Goal: Check status: Check status

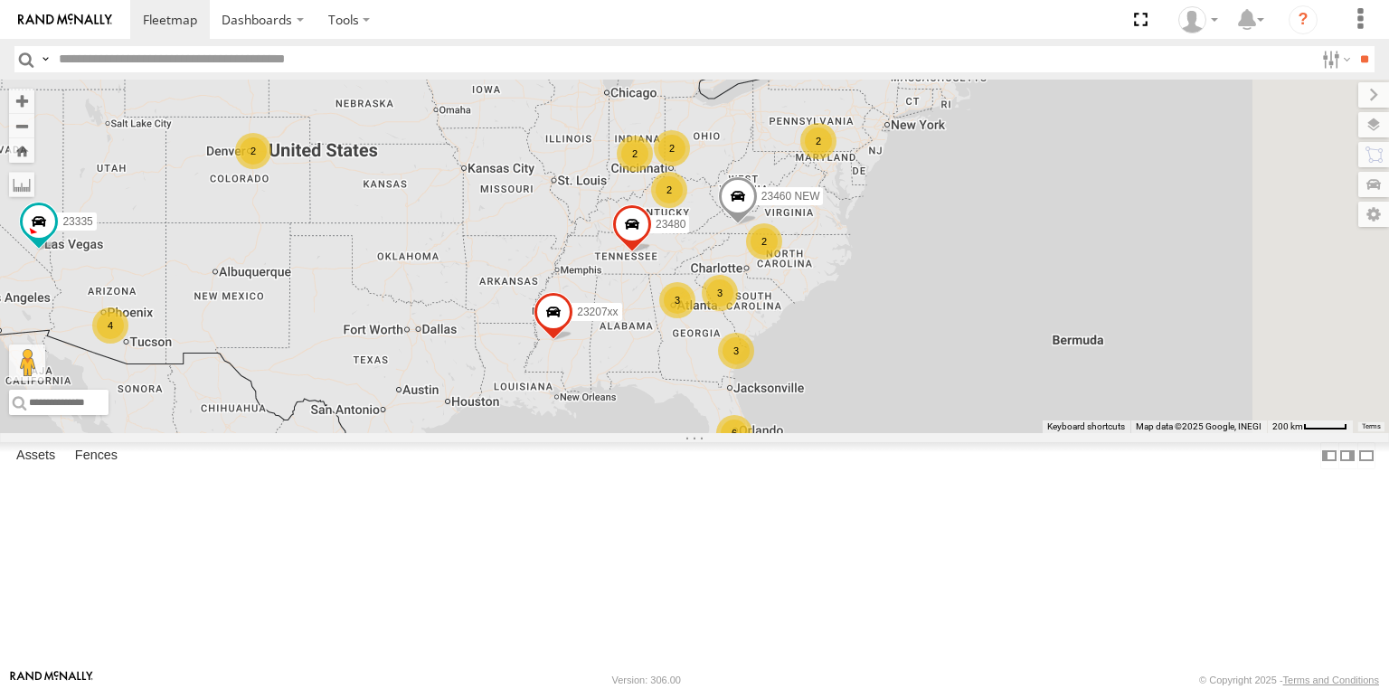
drag, startPoint x: 1047, startPoint y: 349, endPoint x: 792, endPoint y: 345, distance: 255.0
click at [792, 345] on div "23207xx 23460 6 3 18 2 3 2 4 2 3 2 2 23480 23460 NEW 2 23335" at bounding box center [694, 257] width 1389 height 354
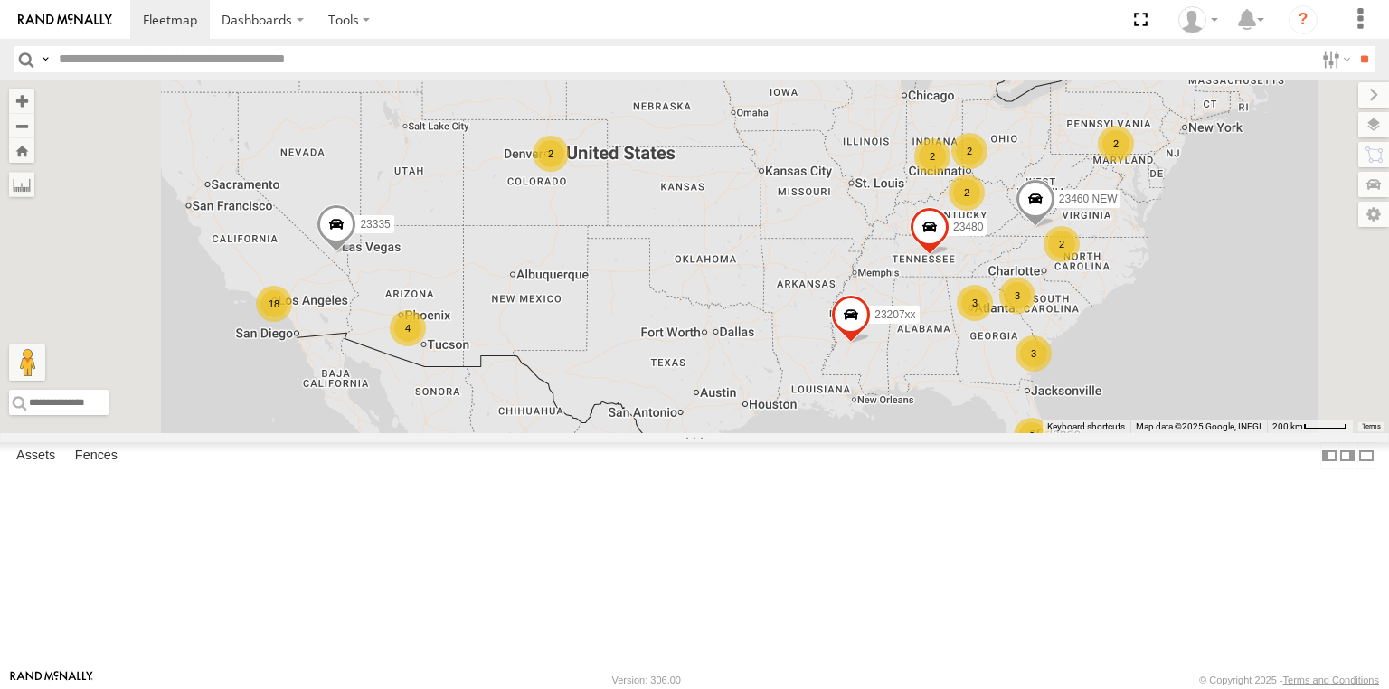
click at [63, 65] on input "text" at bounding box center [683, 59] width 1262 height 26
paste input "******"
click at [1354, 46] on input "**" at bounding box center [1364, 59] width 21 height 26
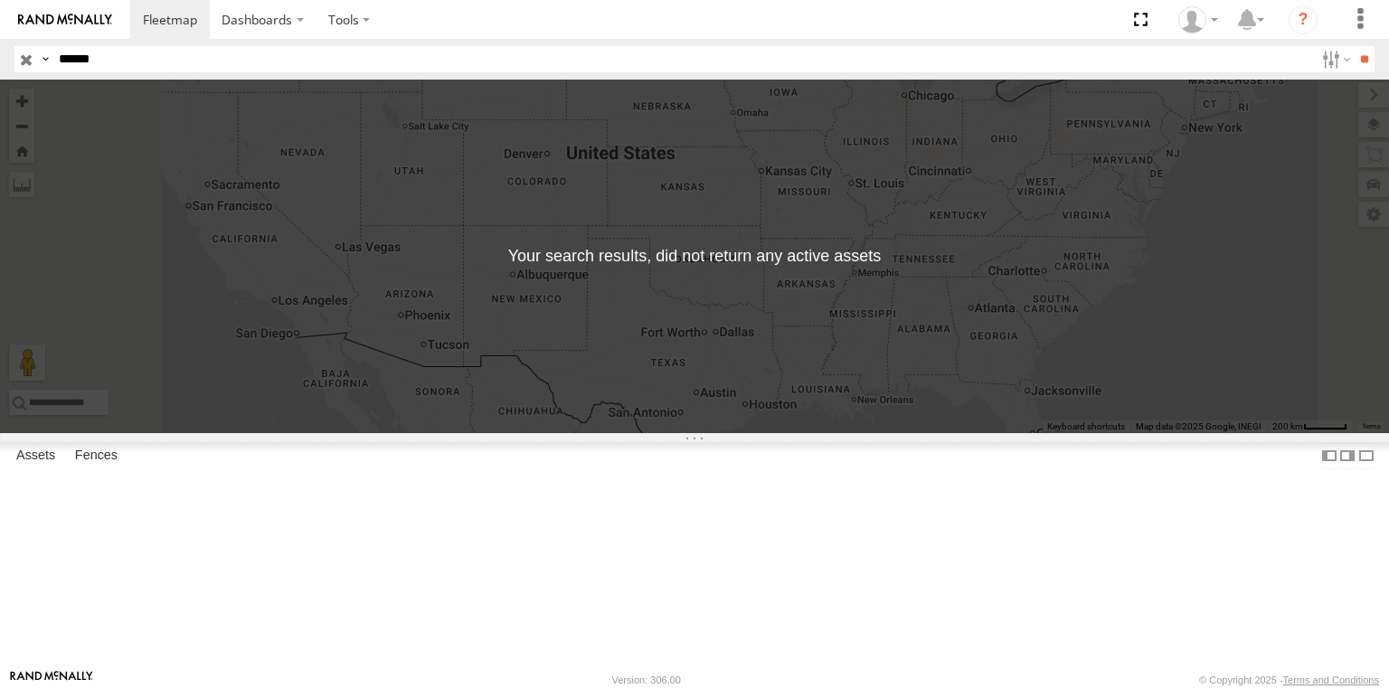
click at [119, 65] on input "******" at bounding box center [683, 59] width 1262 height 26
paste input "text"
type input "*****"
click at [1354, 46] on input "**" at bounding box center [1364, 59] width 21 height 26
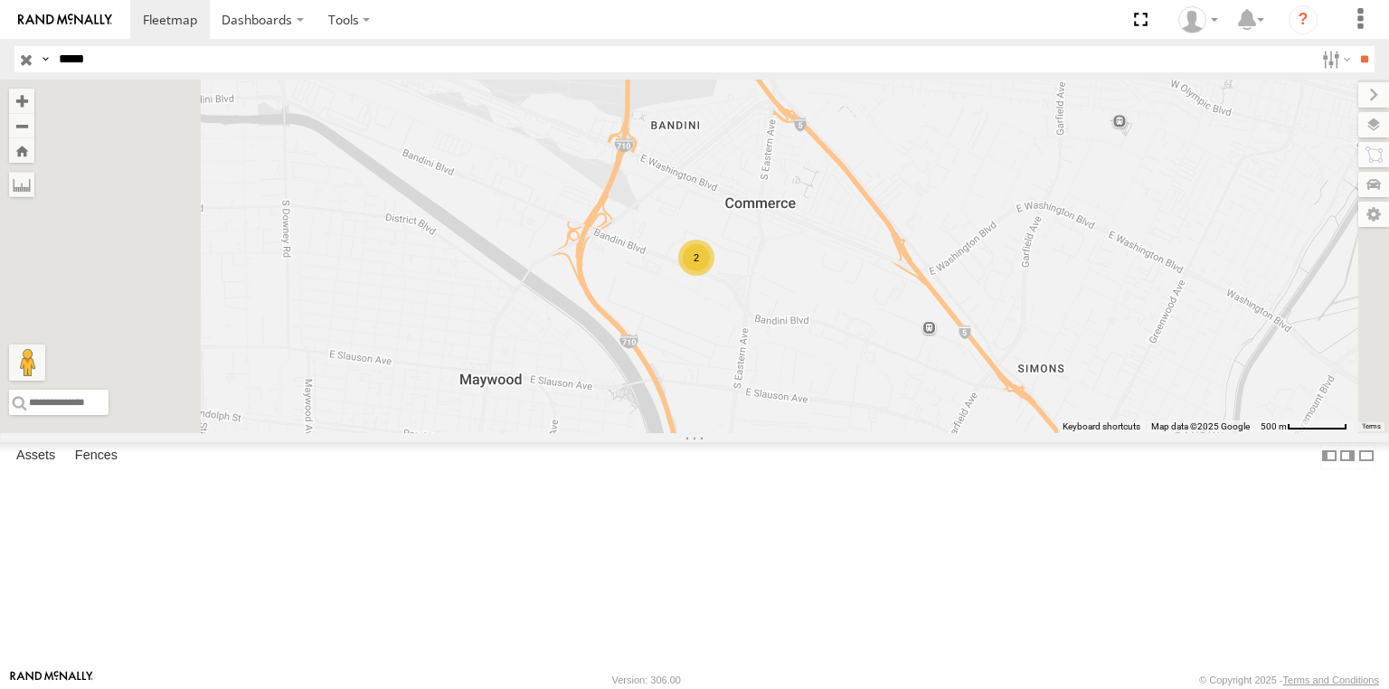
click at [0, 0] on div "All Assets" at bounding box center [0, 0] width 0 height 0
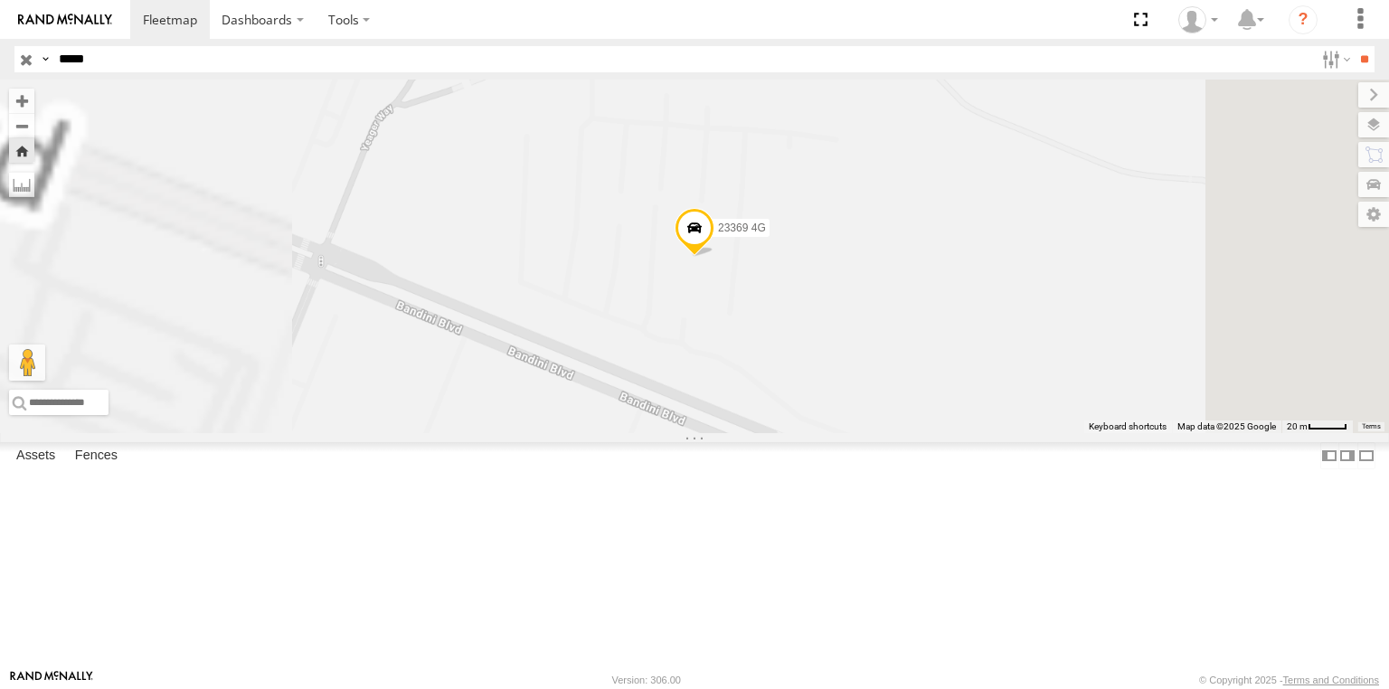
click at [714, 257] on span at bounding box center [695, 232] width 40 height 49
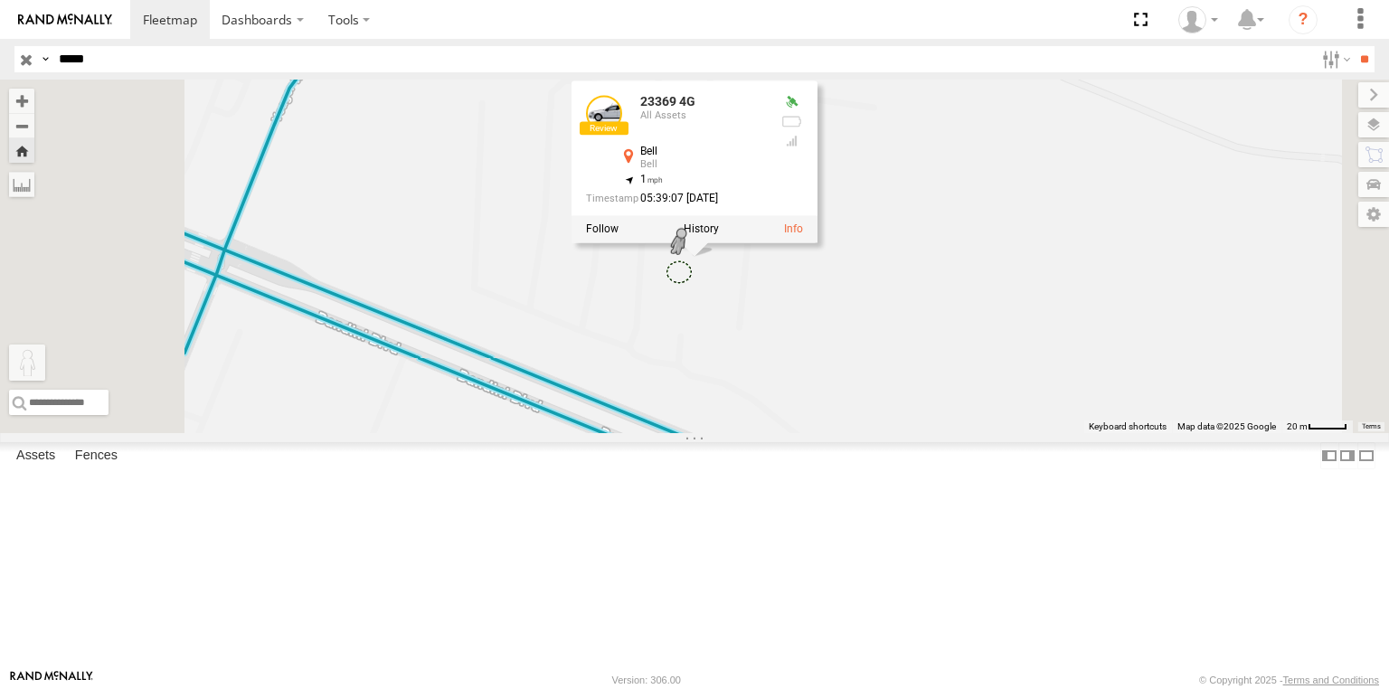
drag, startPoint x: 488, startPoint y: 600, endPoint x: 904, endPoint y: 389, distance: 466.7
click at [904, 389] on div "23369 4G 23369 4G All Assets Bell Bell 33.99625 , -118.16592 1 05:39:07 [DATE] …" at bounding box center [694, 257] width 1389 height 354
drag, startPoint x: 468, startPoint y: 605, endPoint x: 796, endPoint y: 503, distance: 343.8
click at [796, 433] on div "23369 4G 23369 4G All Assets Bell Bell 33.99625 , -118.16592 1 05:39:07 [DATE] …" at bounding box center [694, 257] width 1389 height 354
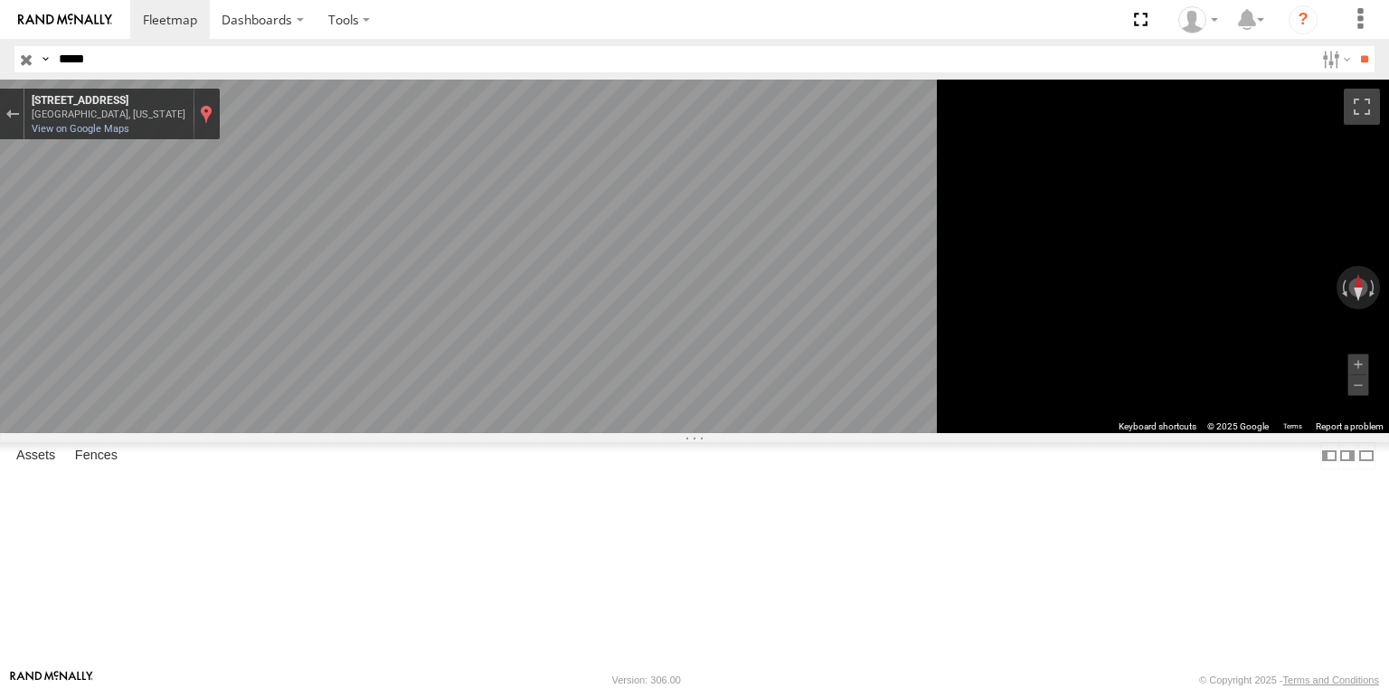
click at [213, 108] on div "Show location on map" at bounding box center [206, 114] width 13 height 20
click at [0, 0] on div "23369 4G" at bounding box center [0, 0] width 0 height 0
click at [19, 118] on div "Exit the Street View" at bounding box center [12, 114] width 14 height 11
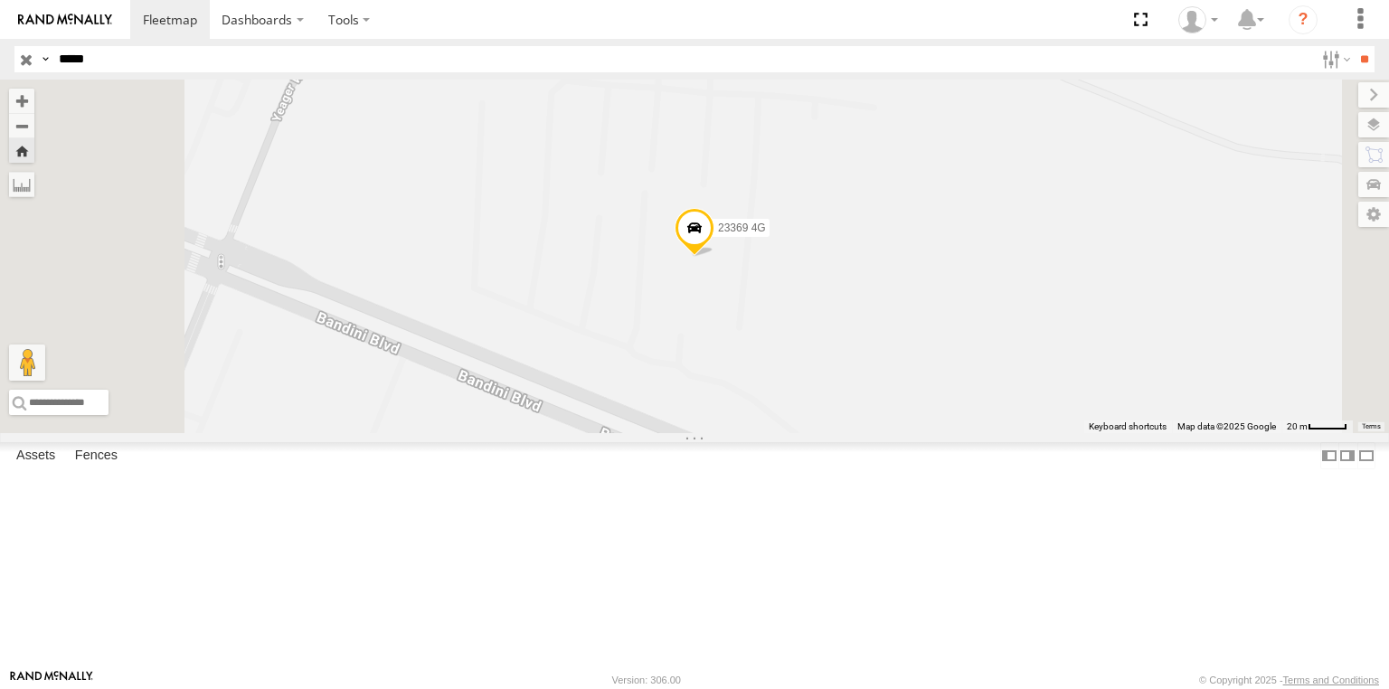
click at [714, 256] on span at bounding box center [695, 231] width 40 height 49
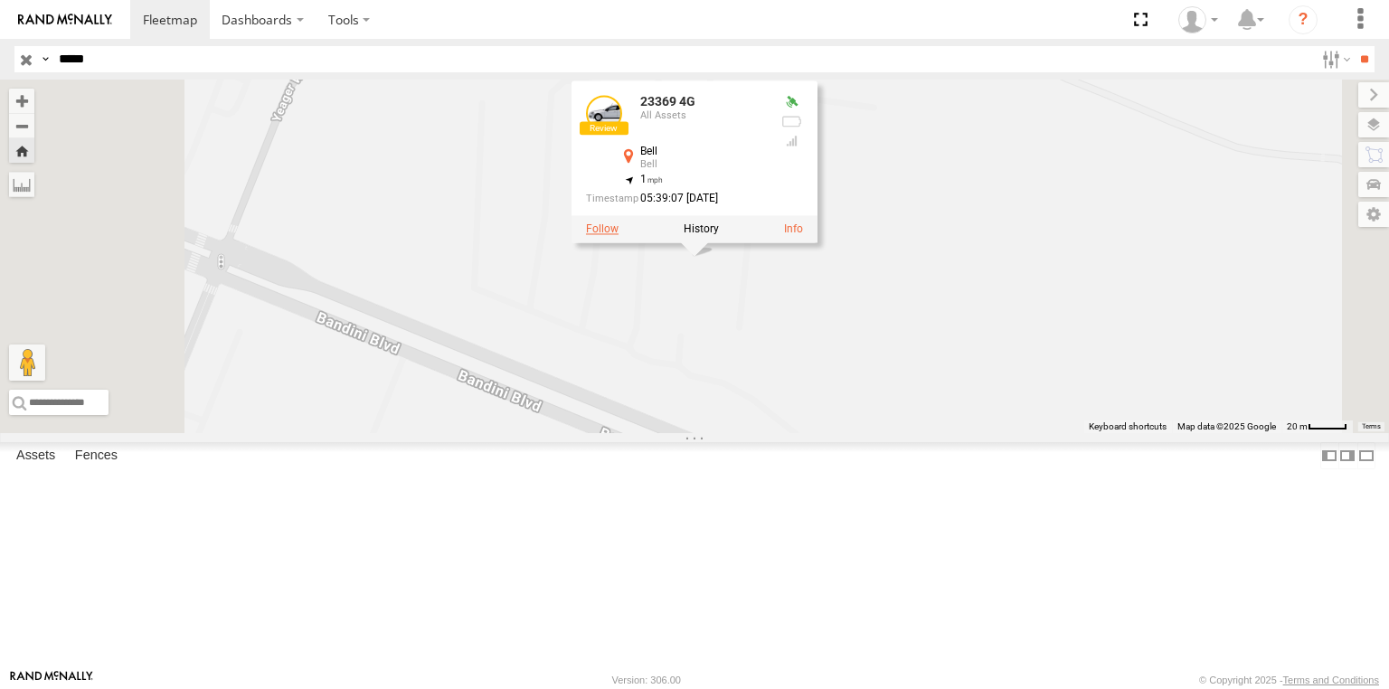
click at [619, 235] on label at bounding box center [602, 228] width 33 height 13
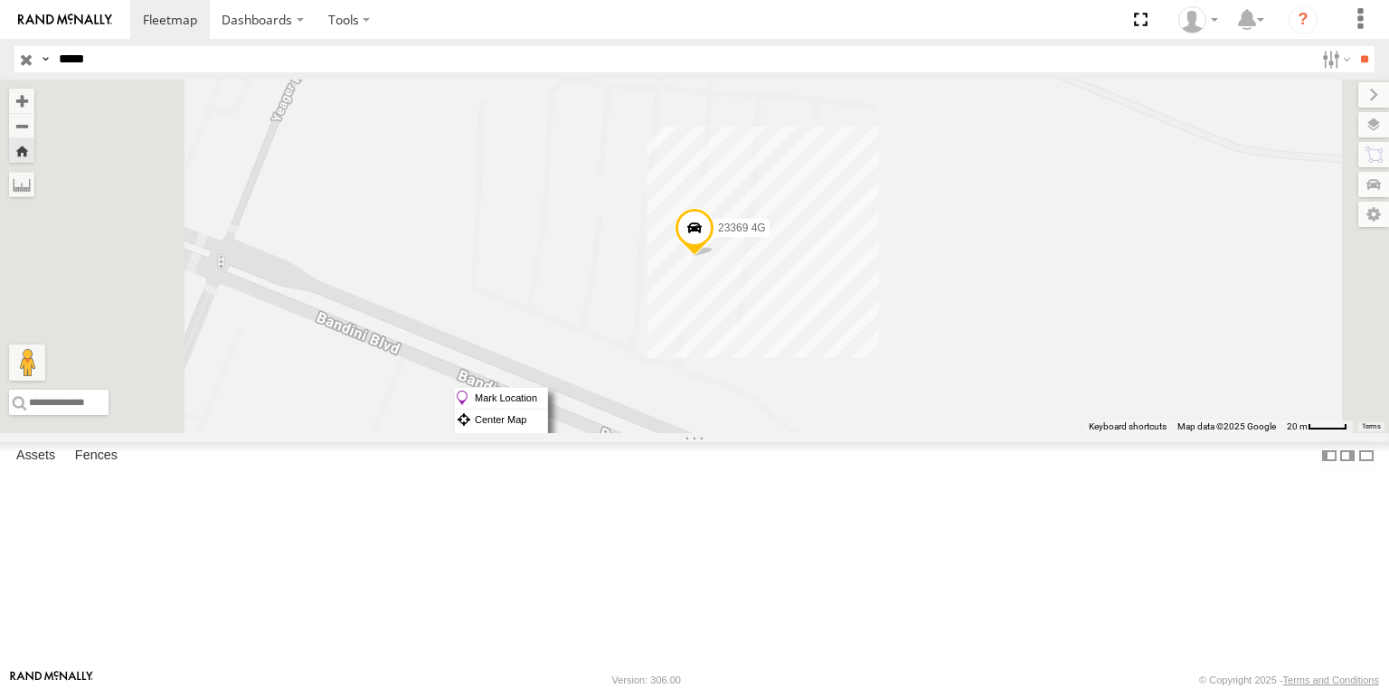
drag, startPoint x: 906, startPoint y: 387, endPoint x: 919, endPoint y: 396, distance: 15.6
click at [547, 396] on label "Mark Location" at bounding box center [501, 398] width 92 height 21
click at [700, 269] on span at bounding box center [680, 244] width 40 height 49
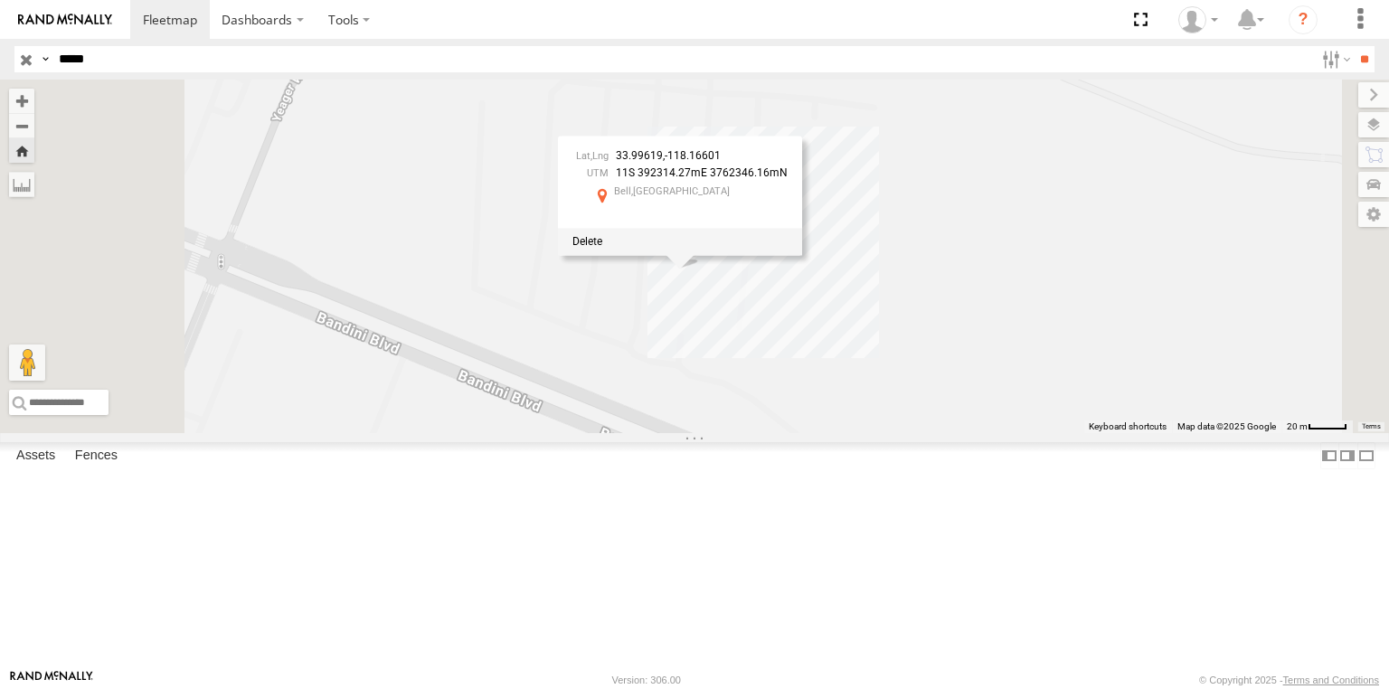
click at [663, 162] on span "33.99619" at bounding box center [639, 155] width 47 height 13
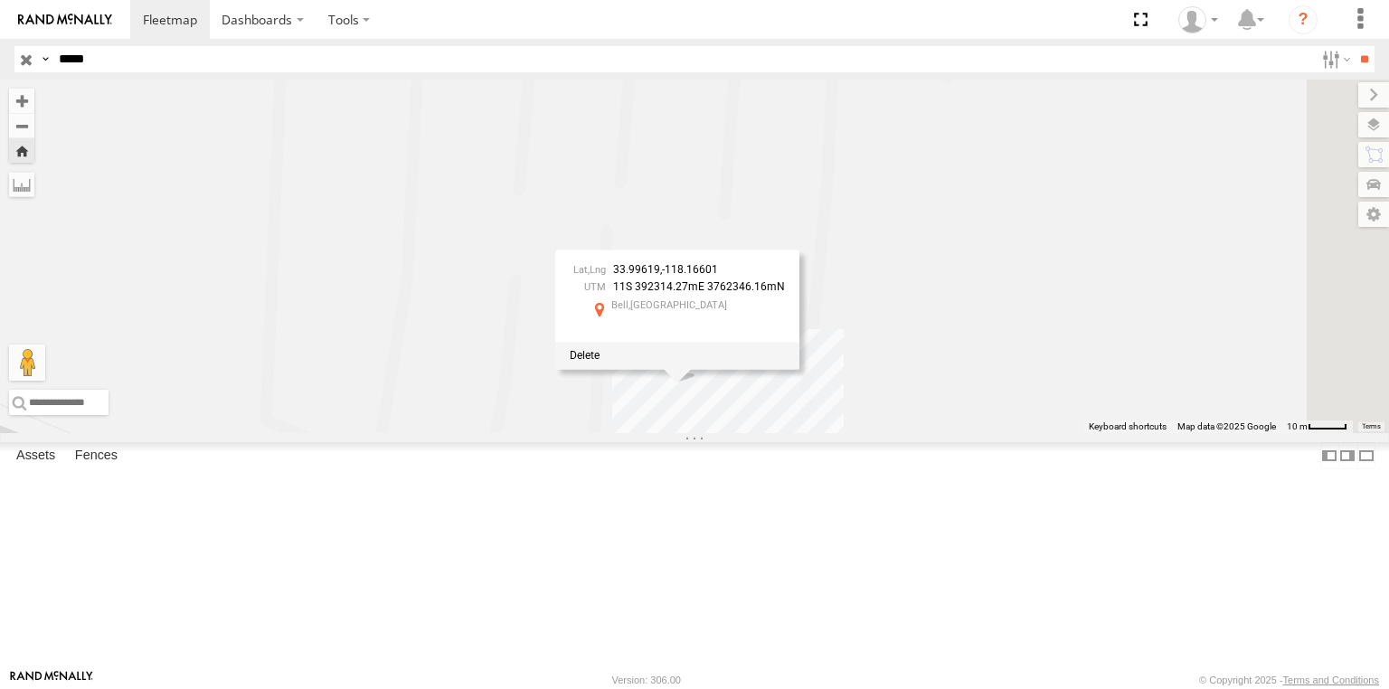
drag, startPoint x: 896, startPoint y: 392, endPoint x: 846, endPoint y: 390, distance: 49.8
click at [660, 276] on span "33.99619" at bounding box center [636, 269] width 47 height 13
click at [0, 0] on div "23369" at bounding box center [0, 0] width 0 height 0
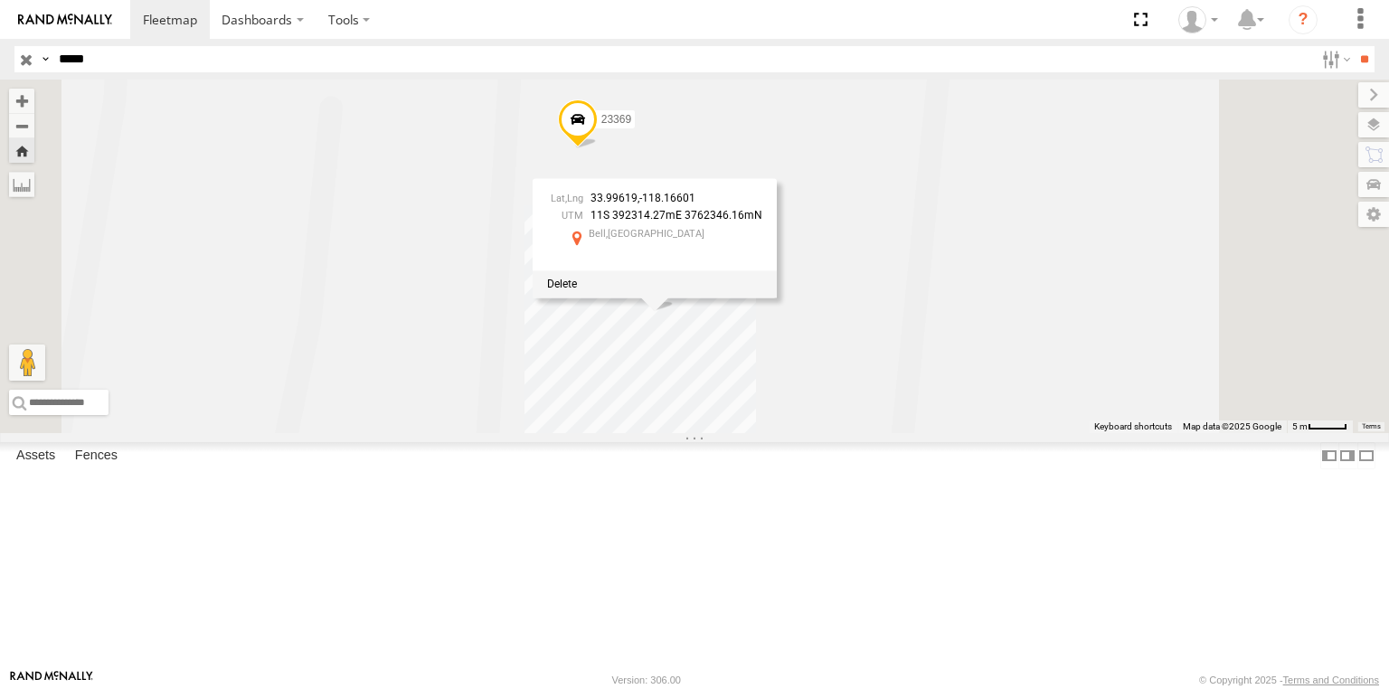
drag, startPoint x: 951, startPoint y: 232, endPoint x: 959, endPoint y: 246, distance: 15.4
click at [959, 246] on div "33.99619 , -118.16601 11S 392314.27mE 3762346.16mN Bell,CA 33.99619 -118.16601 …" at bounding box center [694, 257] width 1389 height 354
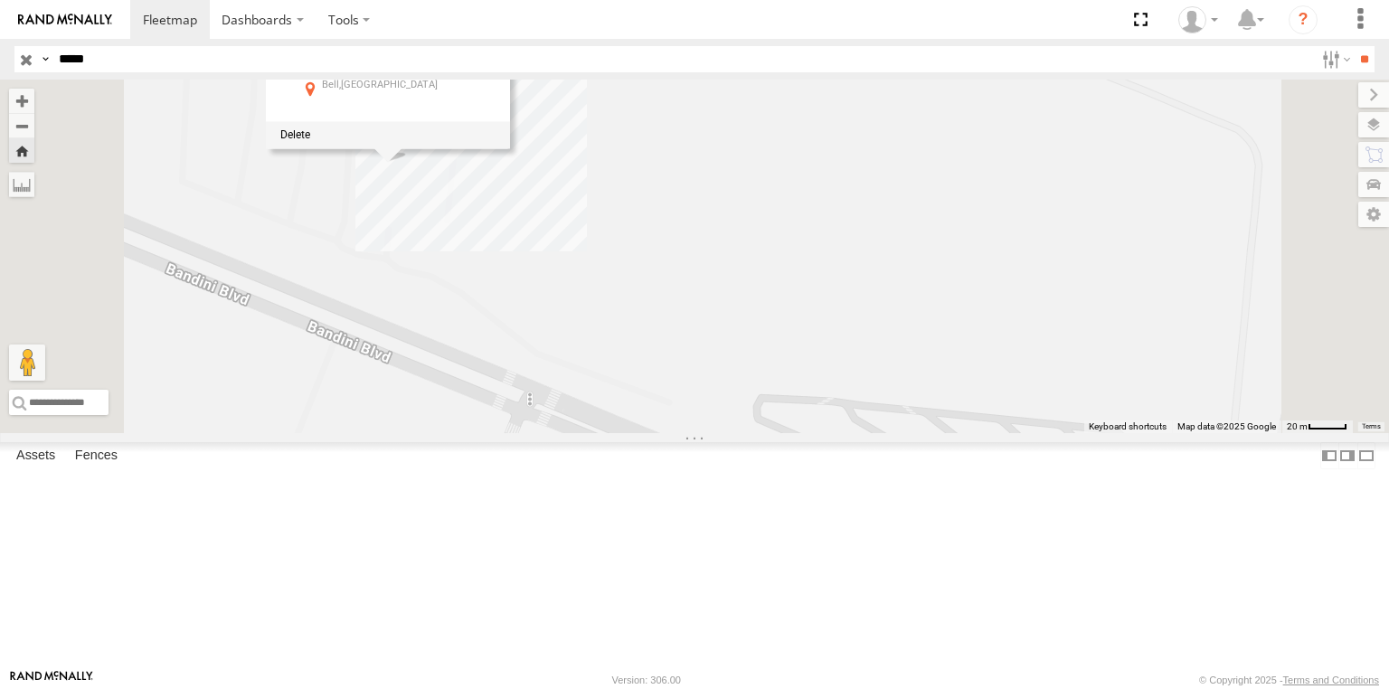
click at [33, 58] on input "button" at bounding box center [26, 59] width 24 height 26
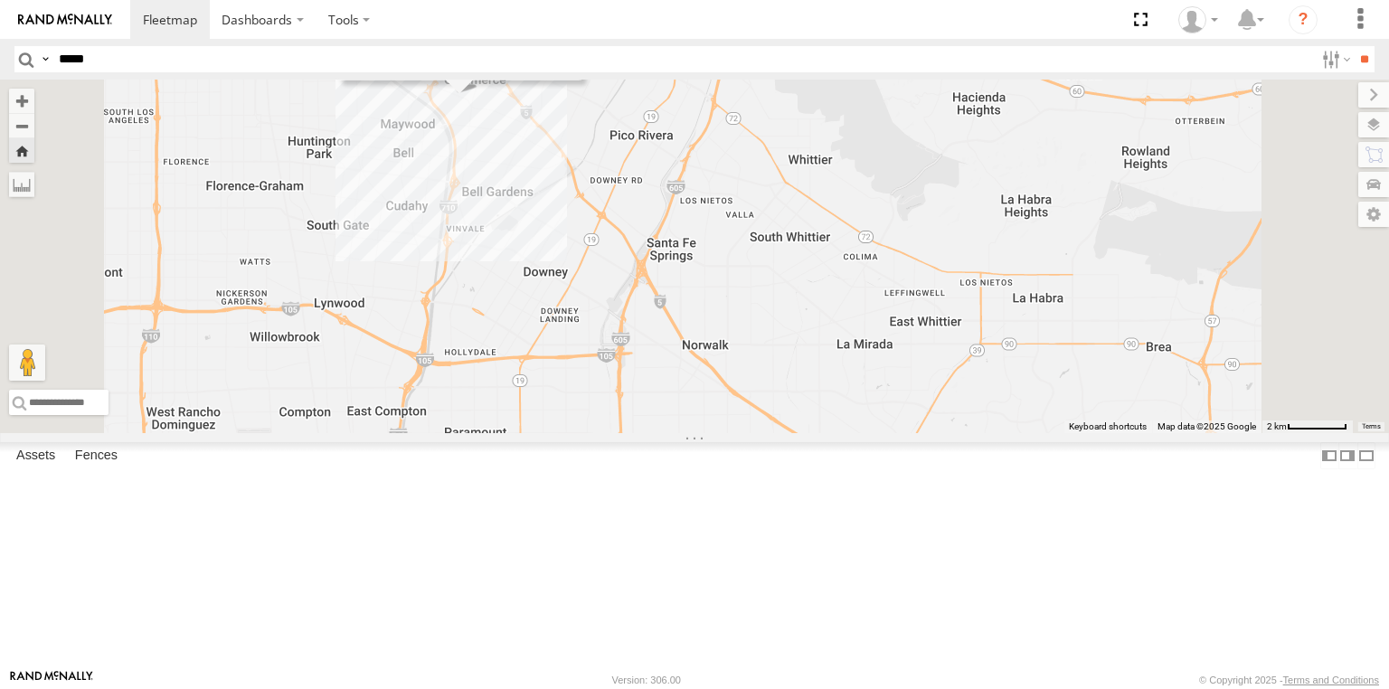
click at [382, 72] on span at bounding box center [367, 66] width 30 height 13
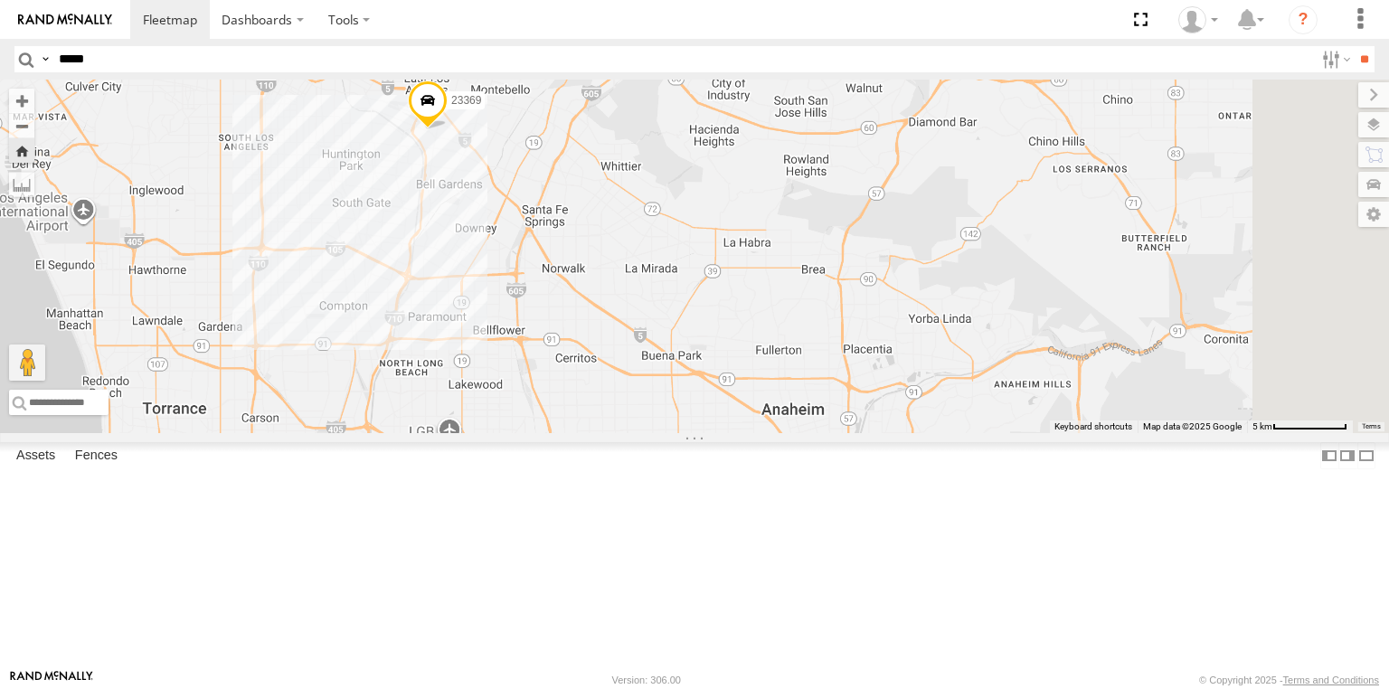
drag, startPoint x: 568, startPoint y: 303, endPoint x: 742, endPoint y: 340, distance: 178.4
click at [727, 335] on div "23369 No data available." at bounding box center [694, 257] width 1389 height 354
